Goal: Information Seeking & Learning: Compare options

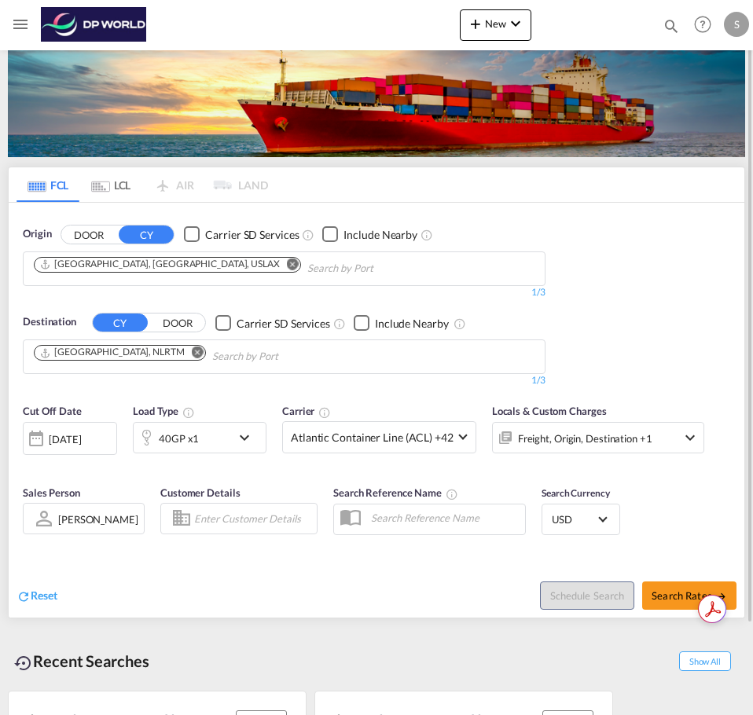
click at [307, 272] on input "Chips input." at bounding box center [381, 268] width 149 height 25
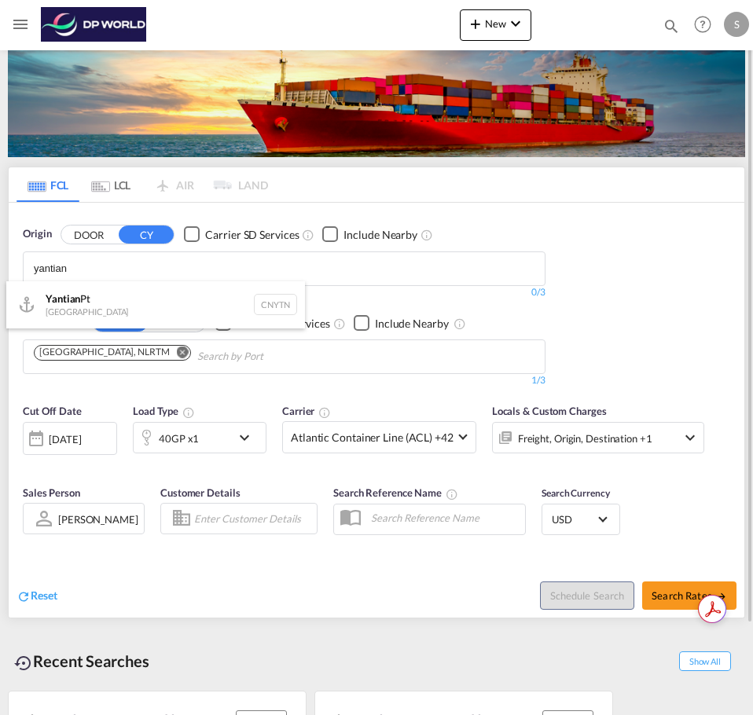
type input "yantian"
click at [91, 316] on div "Yantian Pt China CNYTN" at bounding box center [155, 304] width 299 height 47
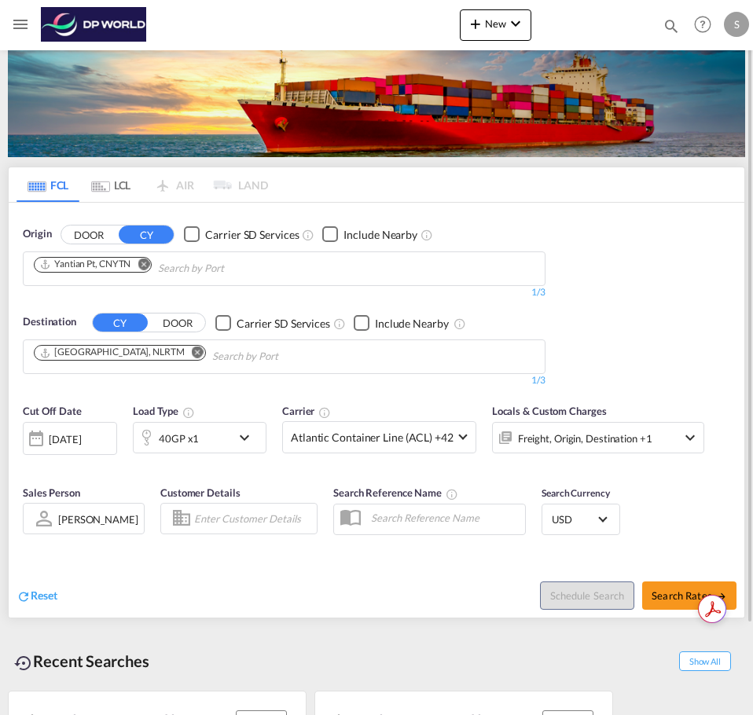
click at [0, 0] on div "[GEOGRAPHIC_DATA] (ex [GEOGRAPHIC_DATA]) [GEOGRAPHIC_DATA] INMAA" at bounding box center [0, 0] width 0 height 0
click at [212, 344] on input "Chips input." at bounding box center [286, 356] width 149 height 25
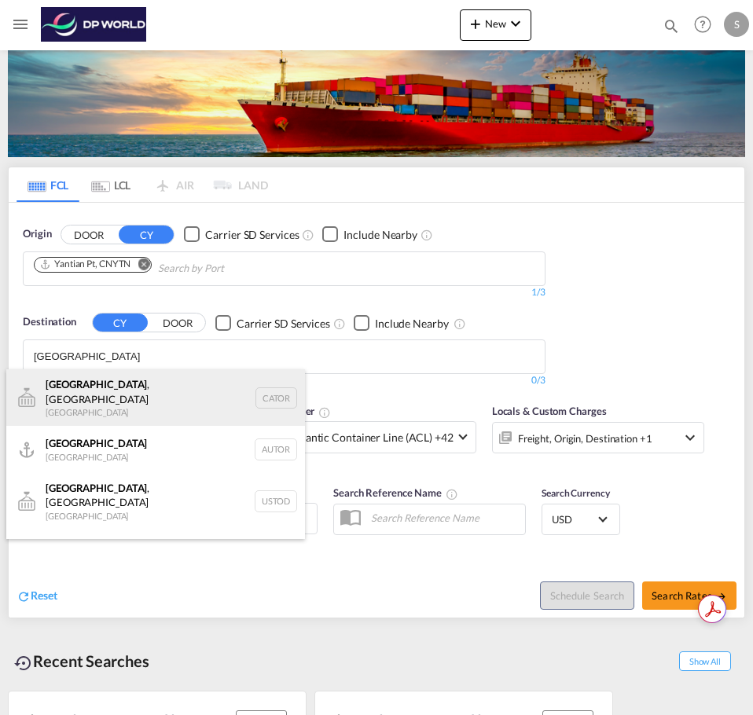
type input "[GEOGRAPHIC_DATA]"
click at [204, 397] on div "[GEOGRAPHIC_DATA] , ON [GEOGRAPHIC_DATA] CATOR" at bounding box center [155, 397] width 299 height 57
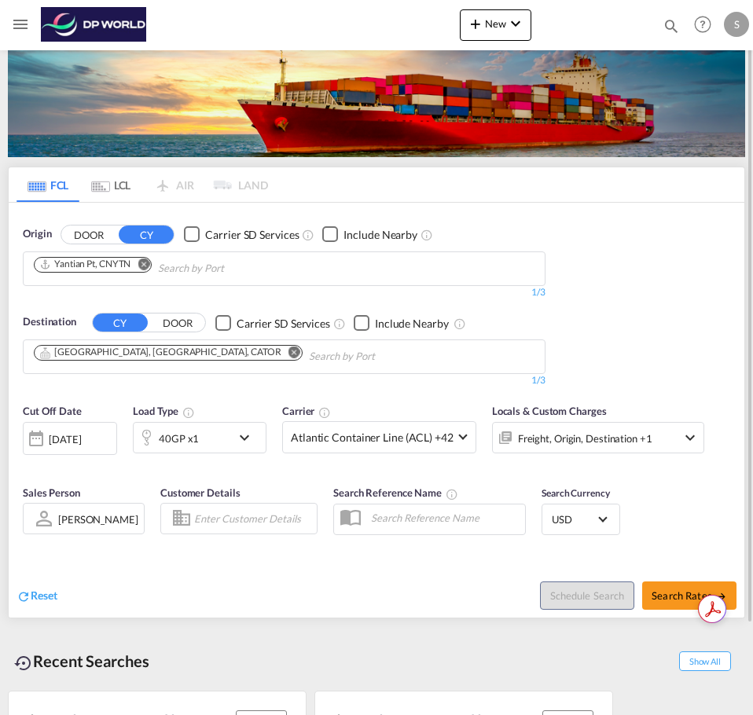
click at [206, 435] on div "40GP x1" at bounding box center [182, 437] width 97 height 31
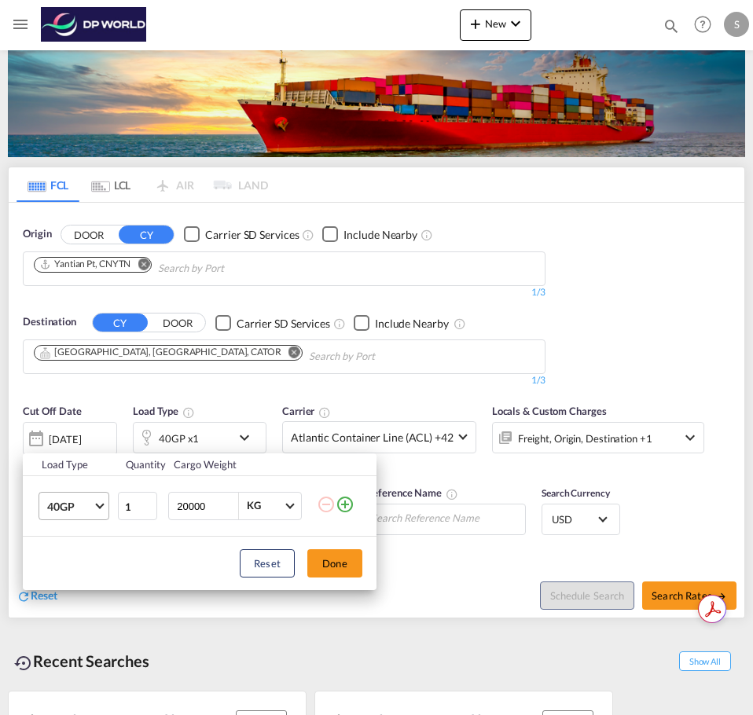
click at [81, 512] on span "40GP" at bounding box center [70, 507] width 46 height 16
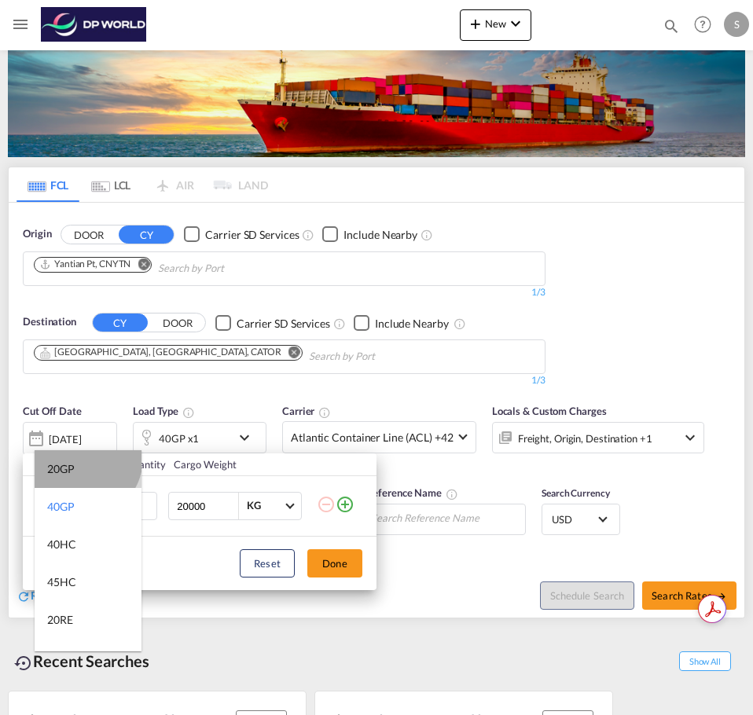
click at [85, 460] on md-option "20GP" at bounding box center [88, 469] width 107 height 38
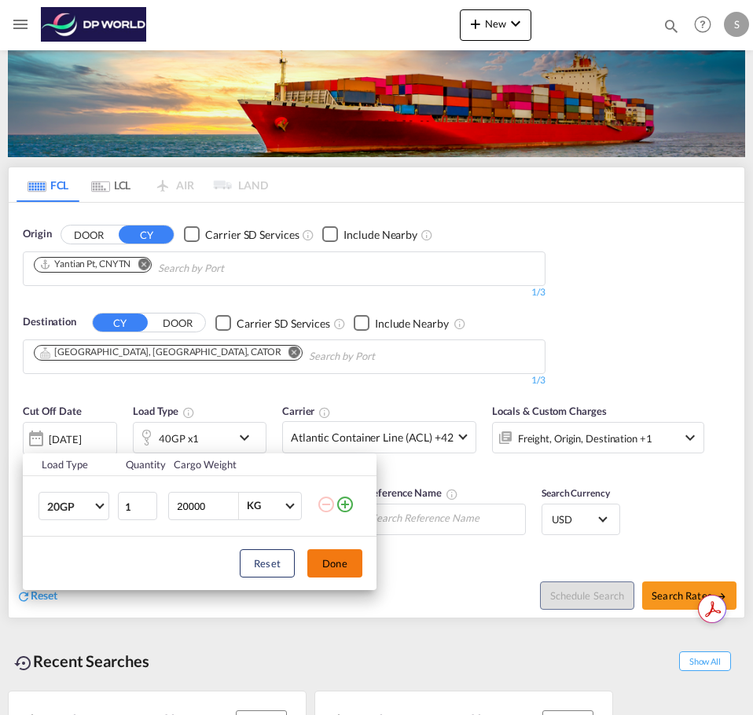
drag, startPoint x: 340, startPoint y: 567, endPoint x: 525, endPoint y: 573, distance: 184.7
click at [341, 567] on button "Done" at bounding box center [334, 563] width 55 height 28
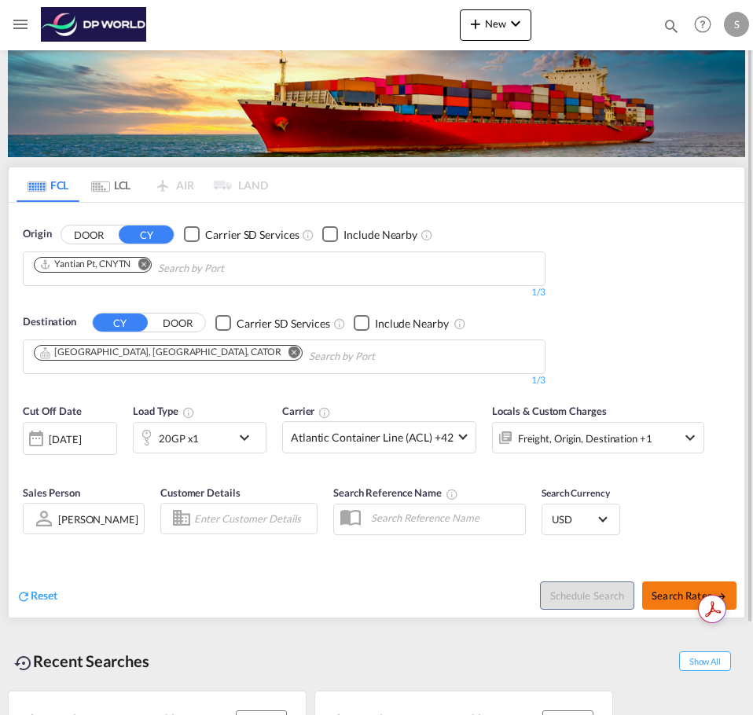
click at [667, 593] on span "Search Rates" at bounding box center [688, 595] width 75 height 13
type input "CNYTN to CATOR / [DATE]"
